Goal: Check status

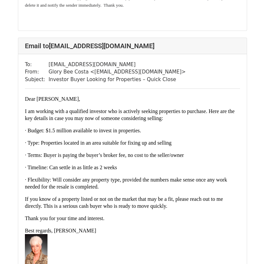
scroll to position [414, 0]
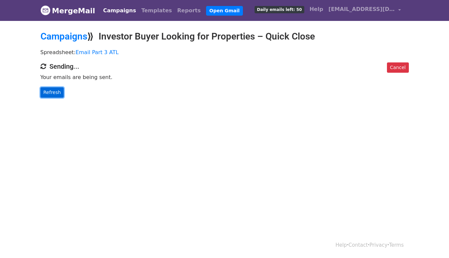
click at [51, 91] on link "Refresh" at bounding box center [53, 92] width 24 height 10
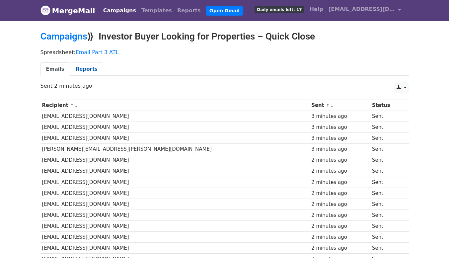
click at [83, 69] on link "Reports" at bounding box center [86, 69] width 33 height 14
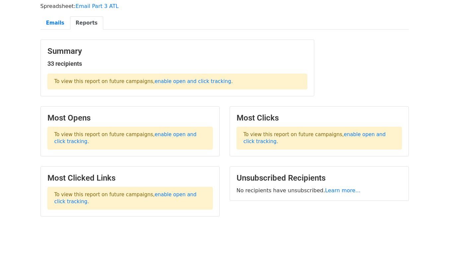
scroll to position [46, 0]
